Goal: Task Accomplishment & Management: Use online tool/utility

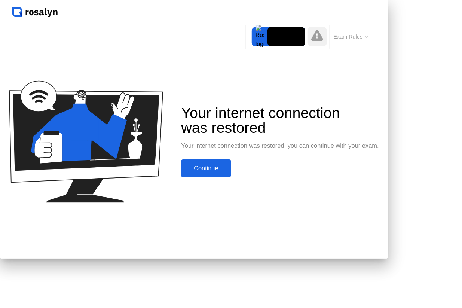
click at [228, 172] on div "Continue" at bounding box center [205, 168] width 45 height 7
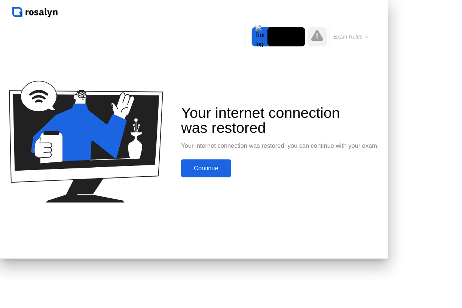
click at [228, 172] on div "Continue" at bounding box center [205, 168] width 45 height 7
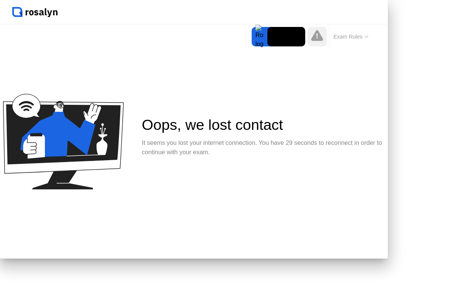
click at [285, 166] on div "Oops, we lost contact It seems you lost your internet connection. You have 29 s…" at bounding box center [263, 141] width 243 height 48
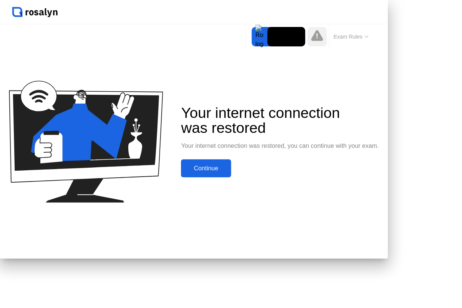
click at [231, 177] on button "Continue" at bounding box center [206, 168] width 50 height 18
click at [228, 172] on div "Continue" at bounding box center [205, 168] width 45 height 7
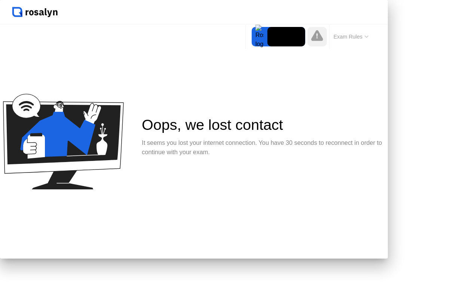
click at [114, 0] on div at bounding box center [231, 0] width 462 height 0
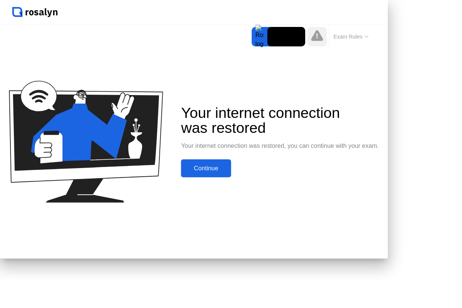
click at [228, 172] on div "Continue" at bounding box center [205, 168] width 45 height 7
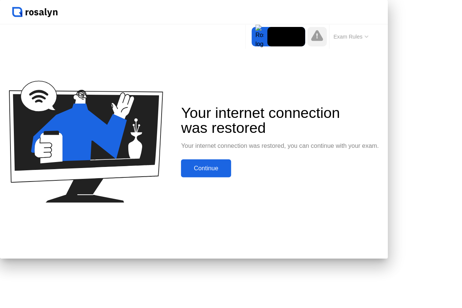
click at [227, 172] on div "Continue" at bounding box center [205, 168] width 45 height 7
click at [228, 172] on div "Continue" at bounding box center [205, 168] width 45 height 7
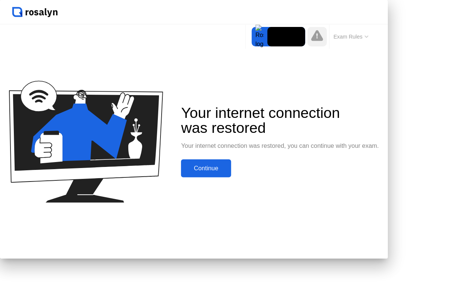
click at [228, 172] on div "Continue" at bounding box center [205, 168] width 45 height 7
click at [231, 177] on button "Continue" at bounding box center [206, 168] width 50 height 18
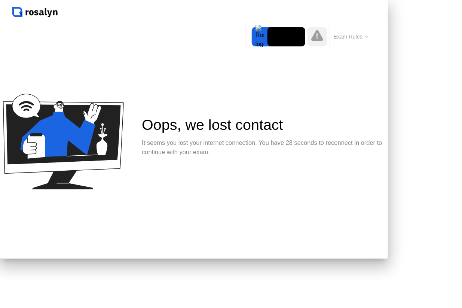
click at [280, 209] on div "Oops, we lost contact It seems you lost your internet connection. You have 28 s…" at bounding box center [194, 141] width 388 height 234
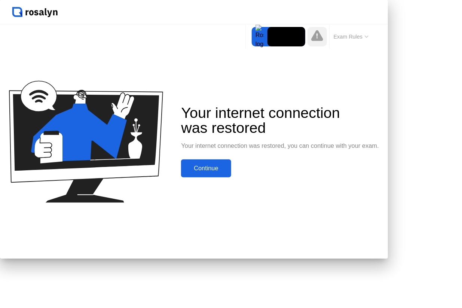
click at [231, 177] on button "Continue" at bounding box center [206, 168] width 50 height 18
click at [228, 172] on div "Continue" at bounding box center [205, 168] width 45 height 7
click at [227, 172] on div "Continue" at bounding box center [205, 168] width 45 height 7
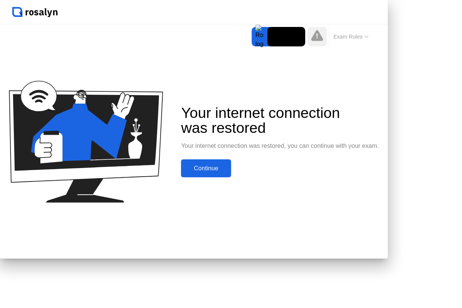
click at [228, 172] on div "Continue" at bounding box center [205, 168] width 45 height 7
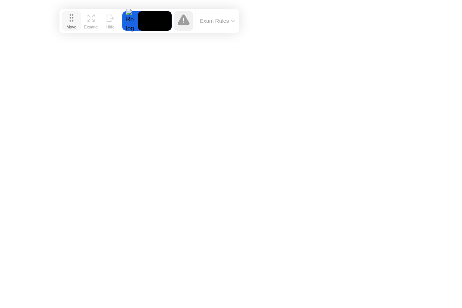
drag, startPoint x: 241, startPoint y: 16, endPoint x: 68, endPoint y: 20, distance: 172.4
click at [68, 20] on button "Move" at bounding box center [71, 20] width 19 height 19
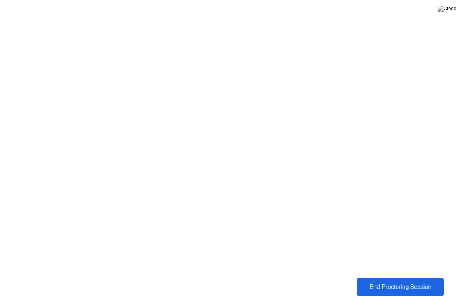
click at [402, 286] on div "End Proctoring Session" at bounding box center [400, 286] width 83 height 7
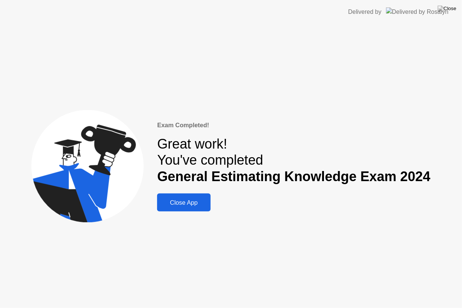
click at [195, 200] on div "Close App" at bounding box center [183, 202] width 49 height 7
